Goal: Use online tool/utility

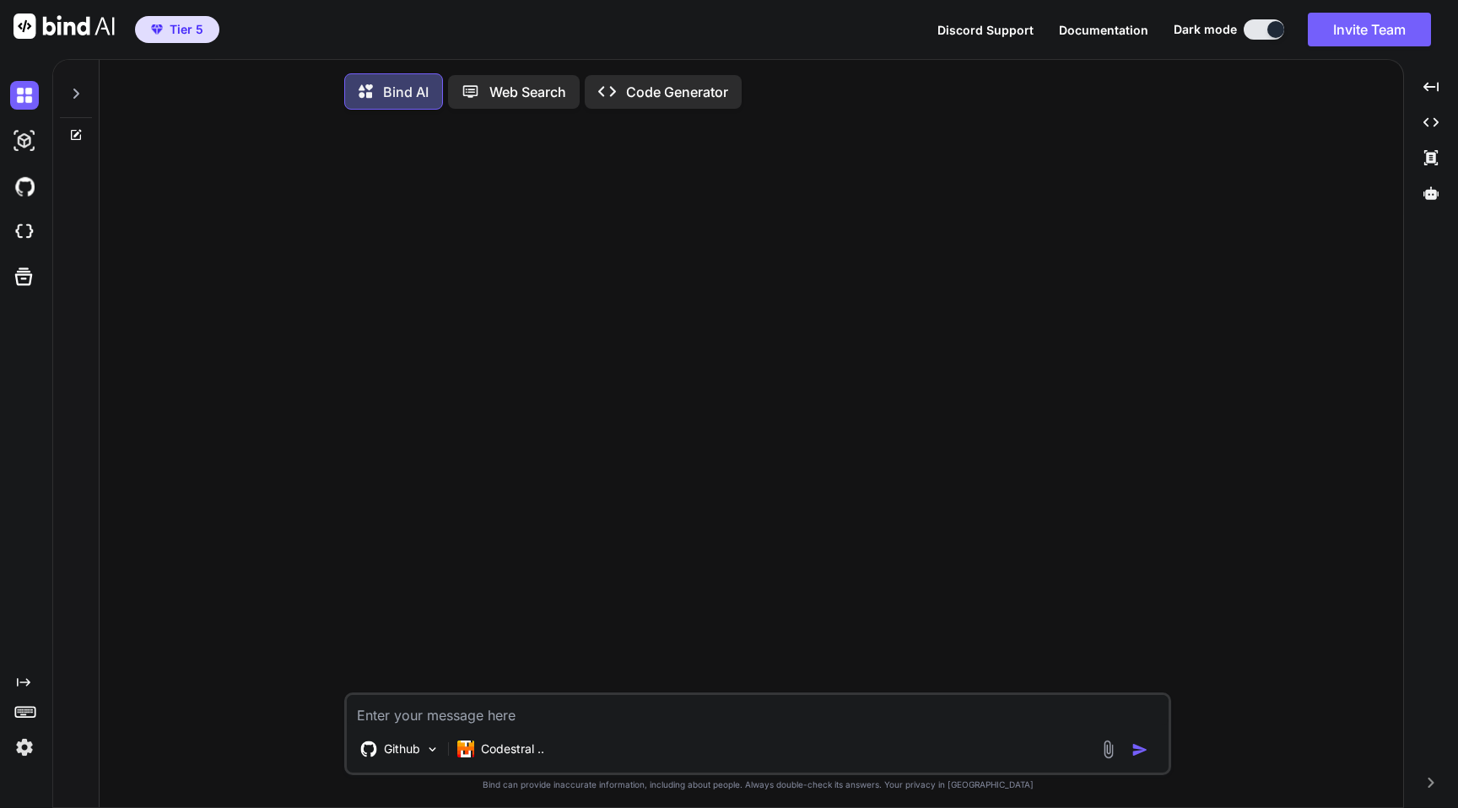
type textarea "x"
click at [174, 35] on span "Tier 5" at bounding box center [187, 29] width 34 height 17
click at [11, 737] on img at bounding box center [24, 747] width 29 height 29
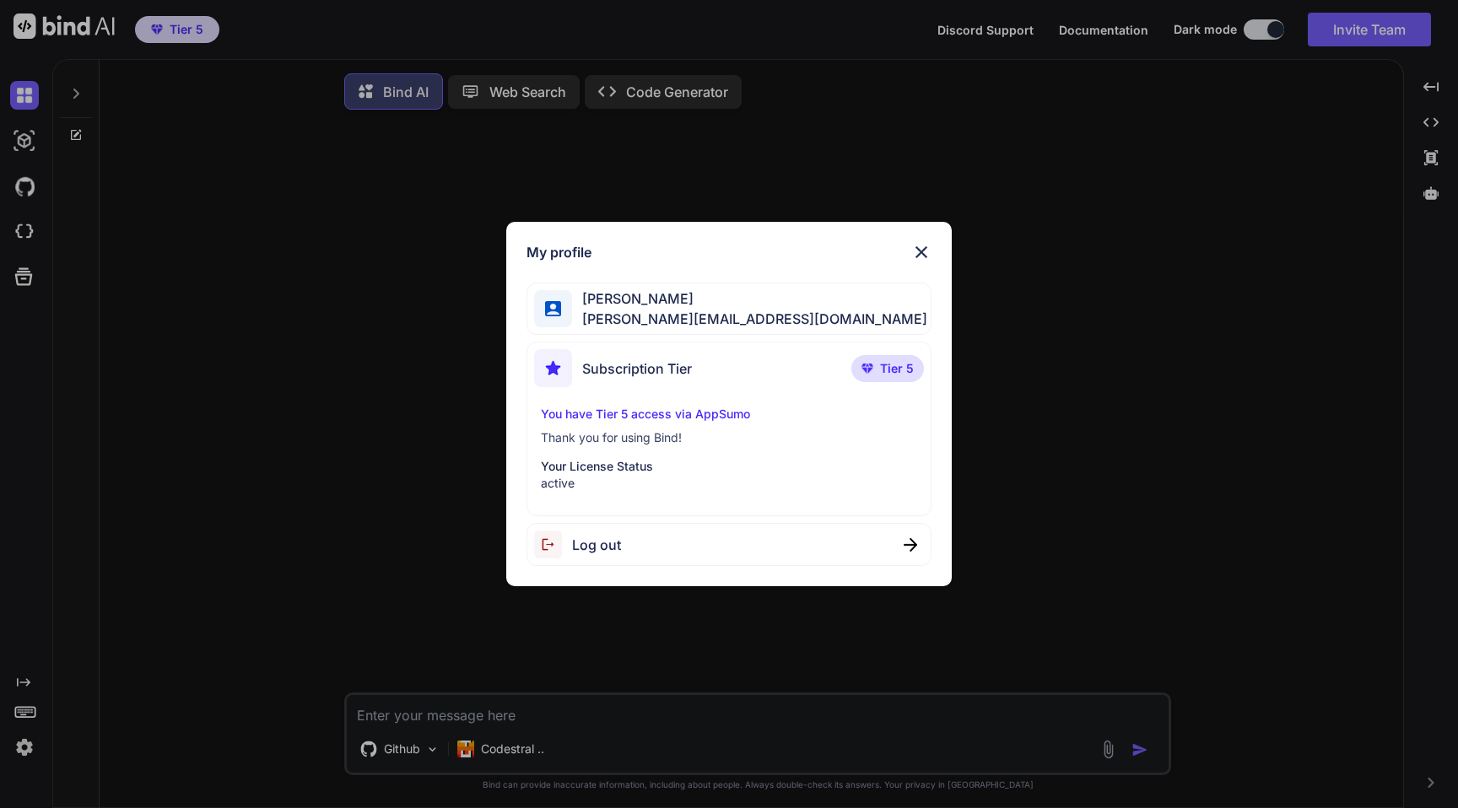
click at [258, 540] on div "My profile [PERSON_NAME] [PERSON_NAME][EMAIL_ADDRESS][DOMAIN_NAME] Subscription…" at bounding box center [729, 404] width 1458 height 808
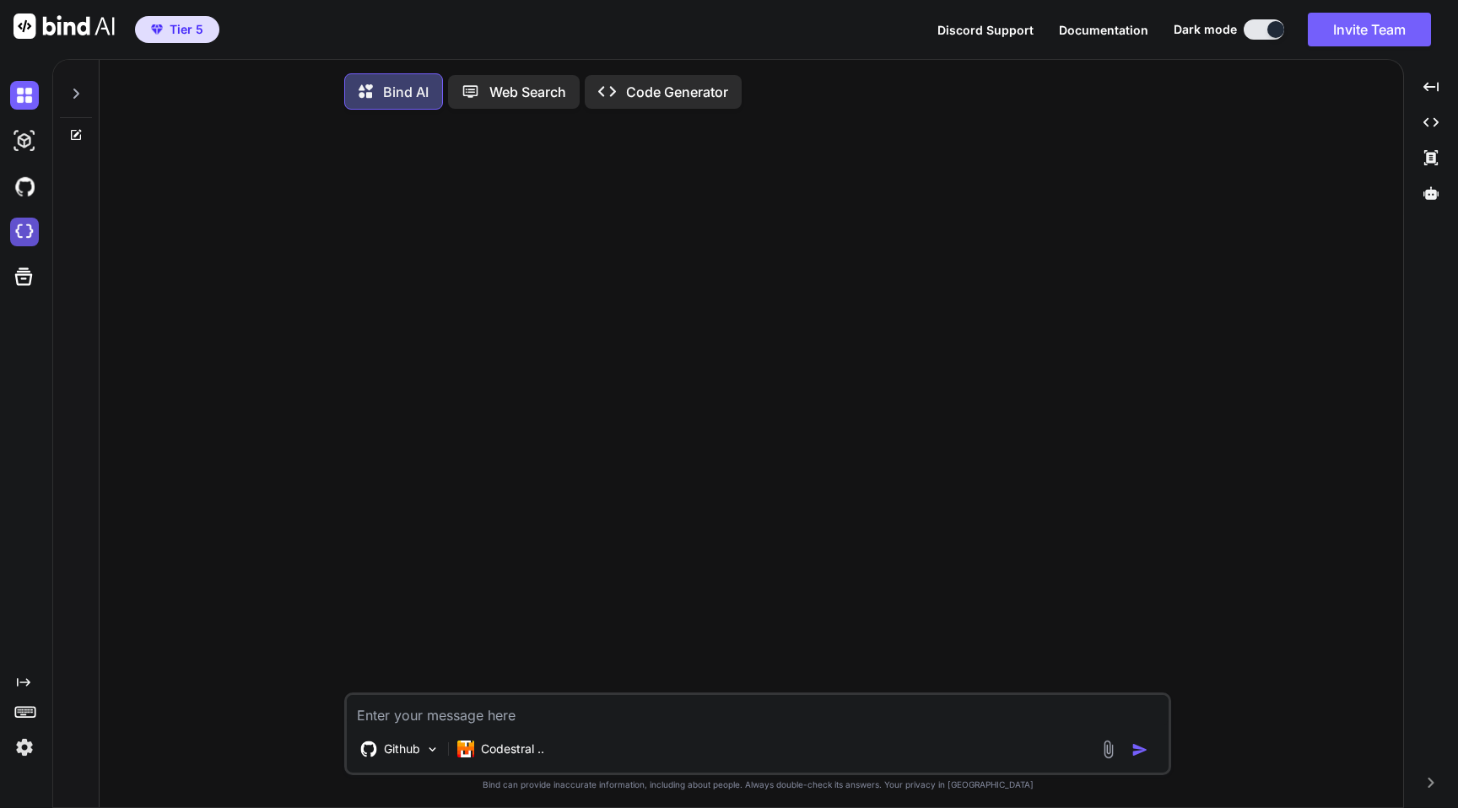
click at [31, 241] on img at bounding box center [24, 232] width 29 height 29
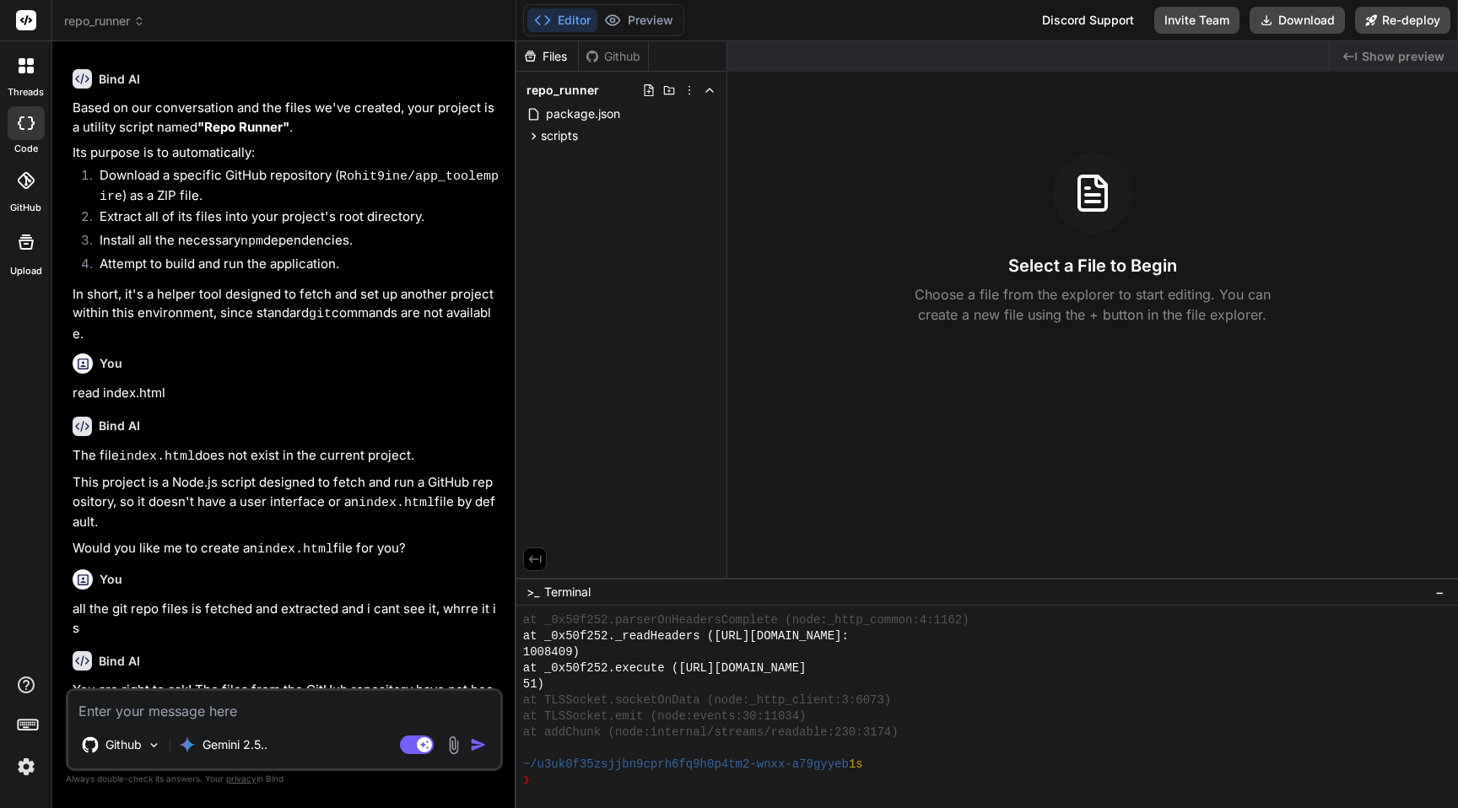
scroll to position [854, 0]
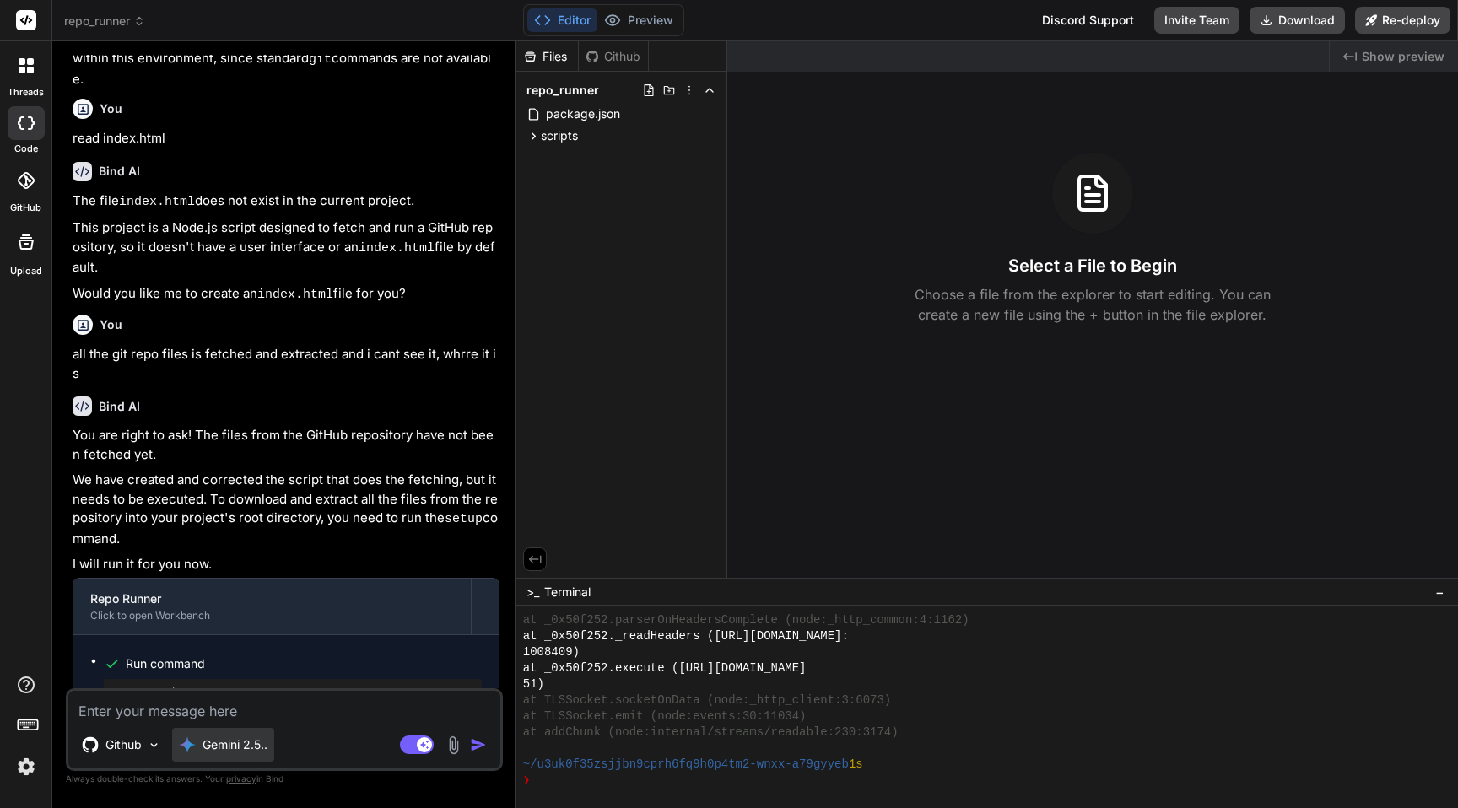
click at [196, 746] on div "Gemini 2.5.." at bounding box center [223, 745] width 89 height 17
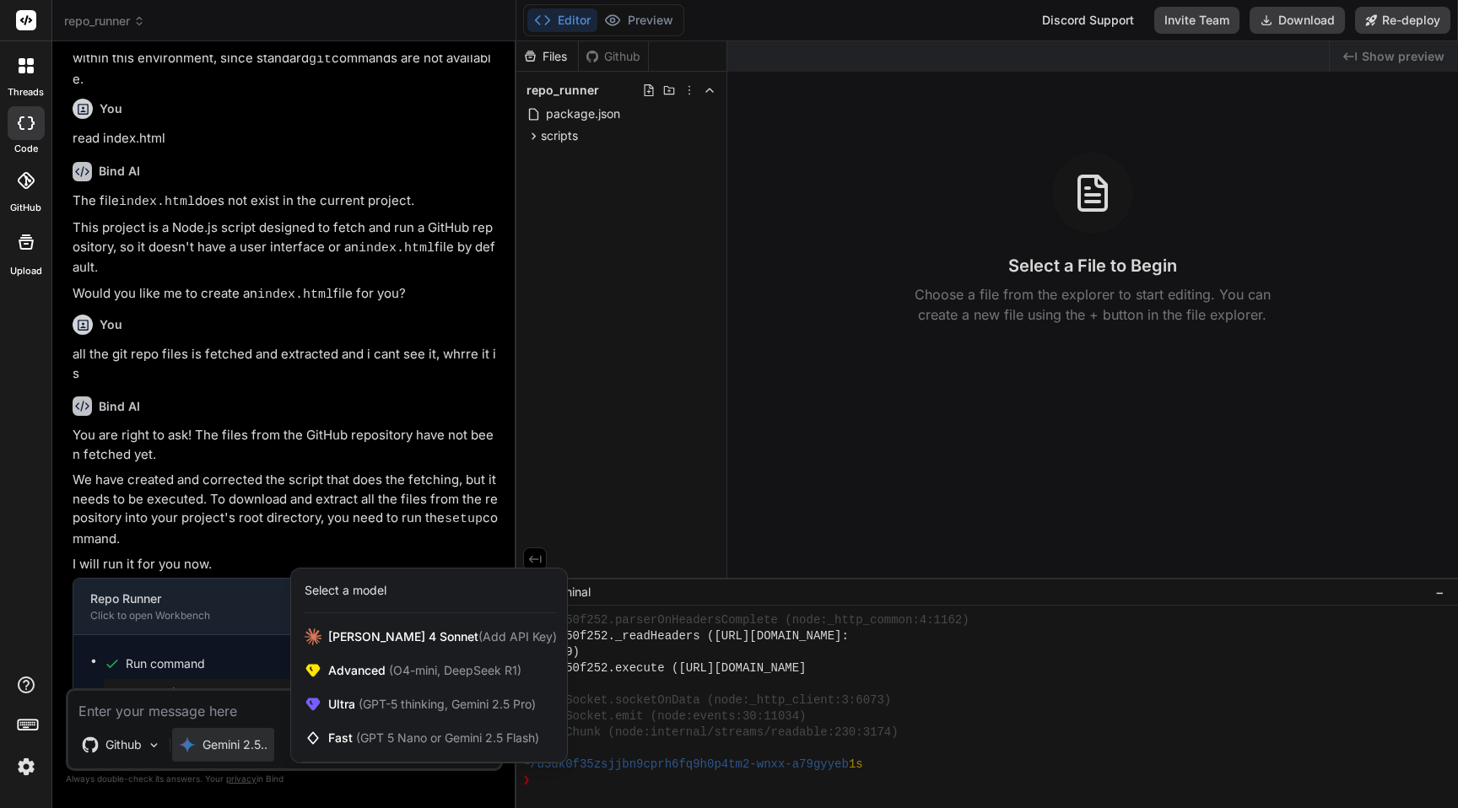
click at [344, 478] on div at bounding box center [729, 404] width 1458 height 808
type textarea "x"
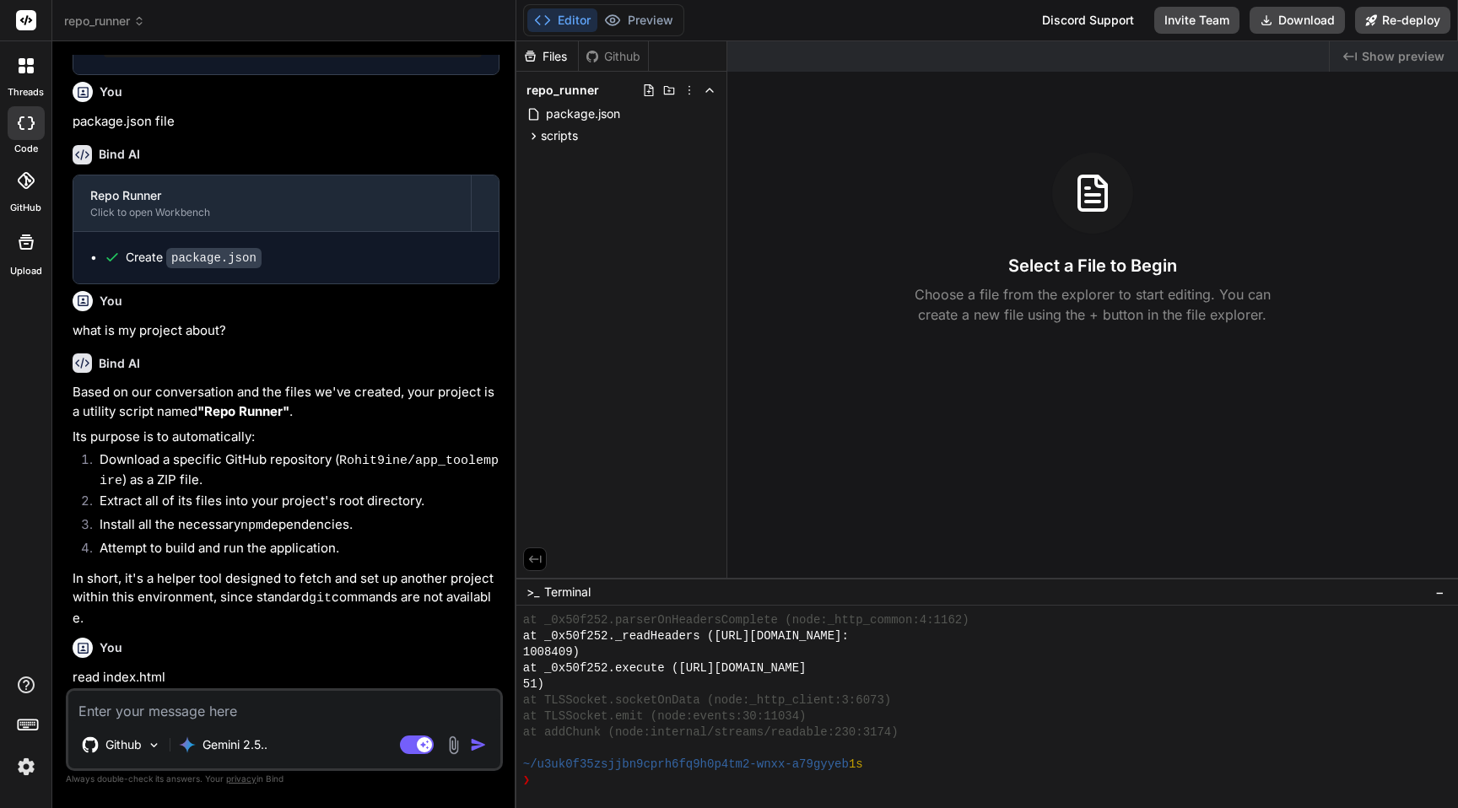
scroll to position [0, 0]
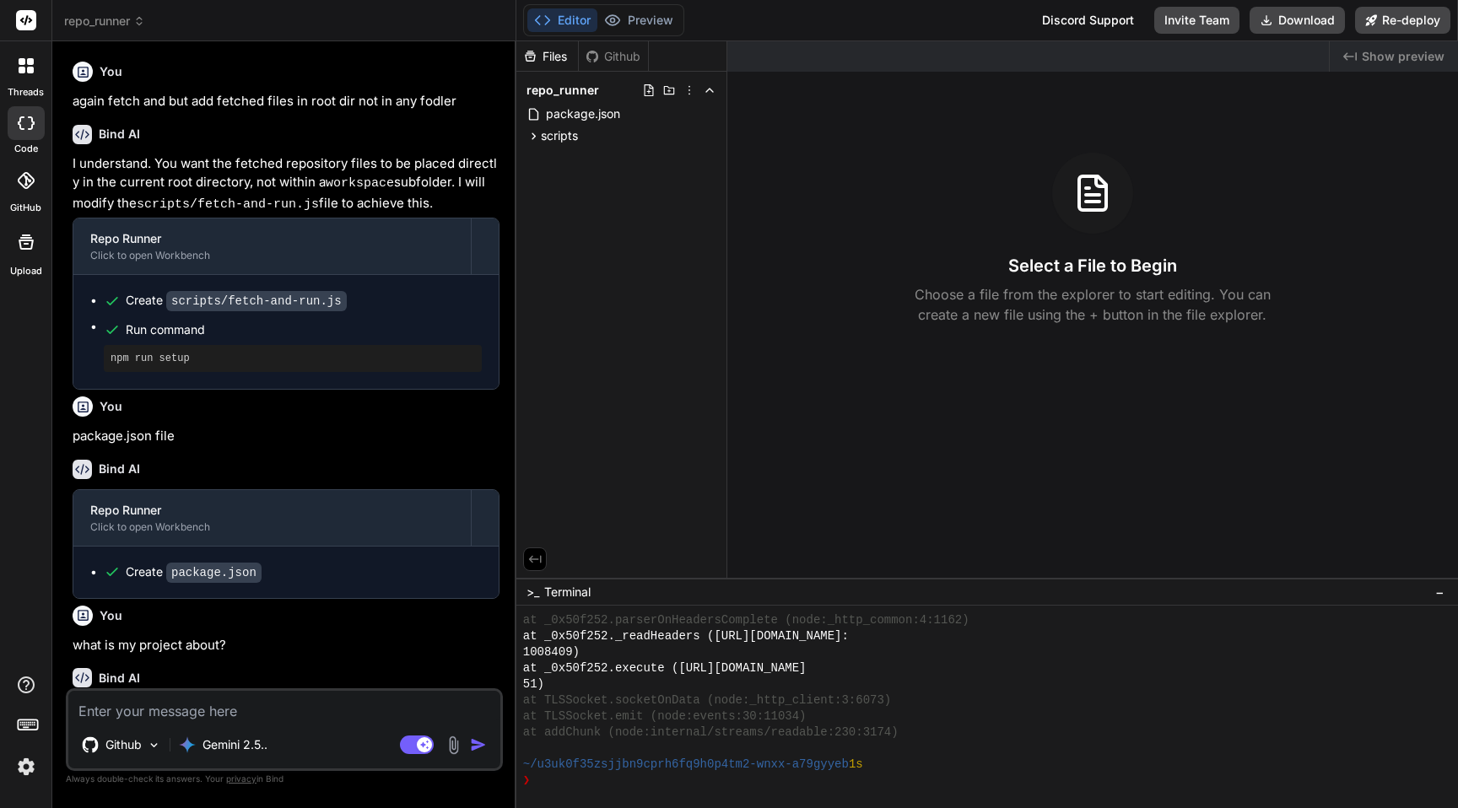
click at [24, 63] on icon at bounding box center [22, 61] width 7 height 7
